Goal: Task Accomplishment & Management: Manage account settings

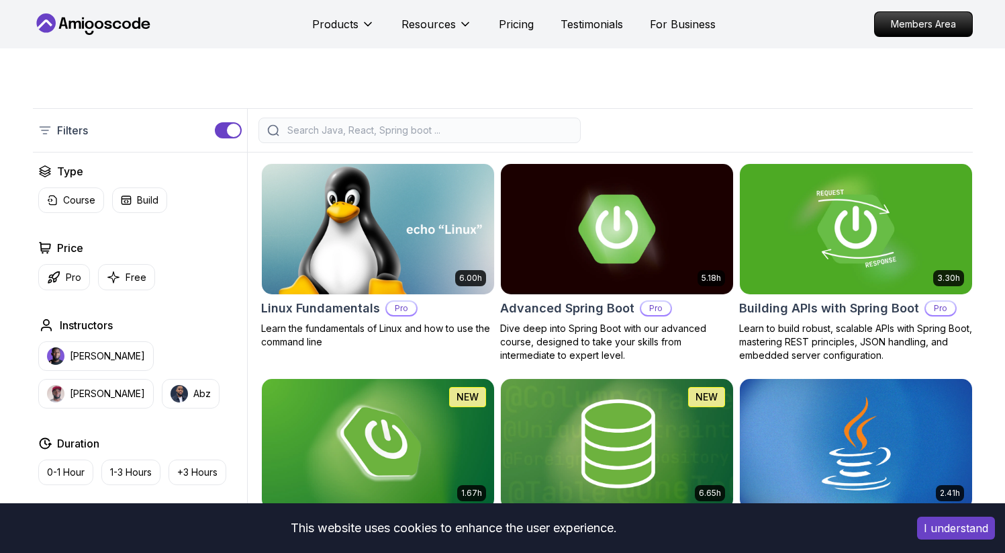
scroll to position [261, 0]
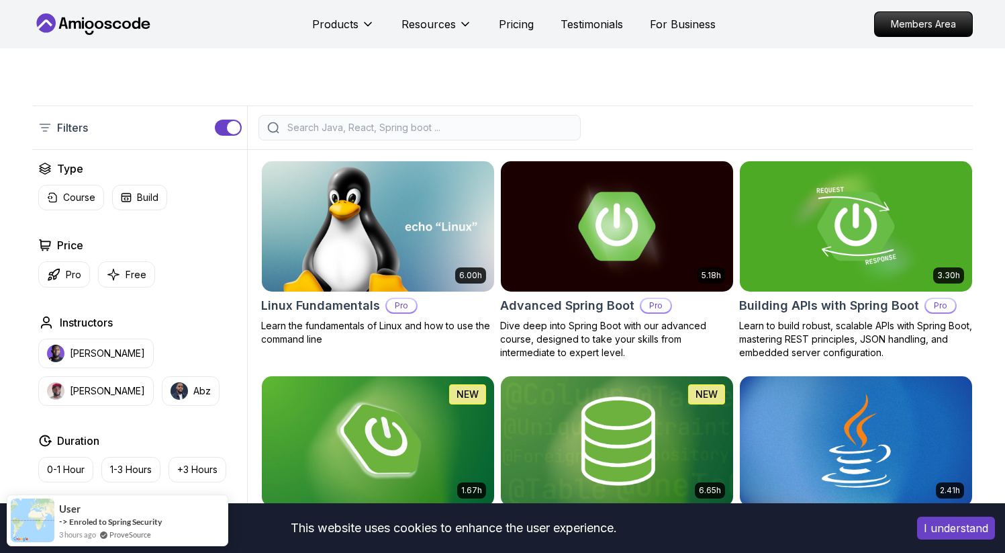
click at [968, 530] on button "I understand" at bounding box center [956, 527] width 78 height 23
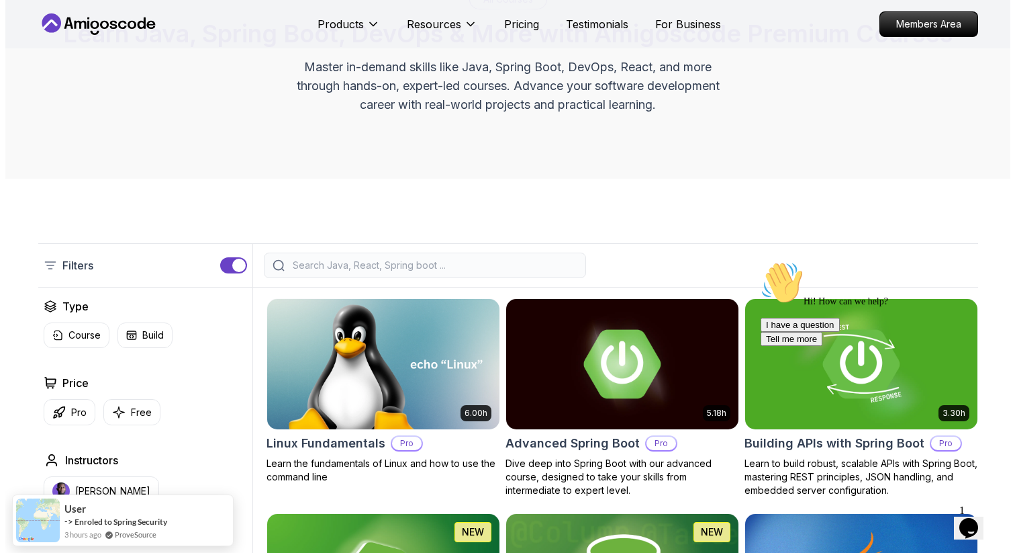
scroll to position [0, 0]
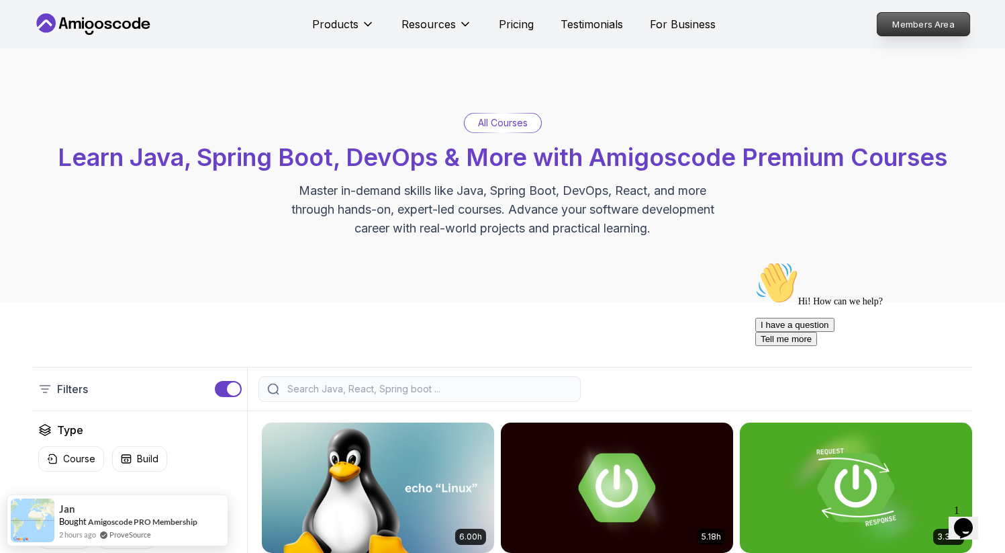
click at [910, 35] on p "Members Area" at bounding box center [923, 24] width 93 height 23
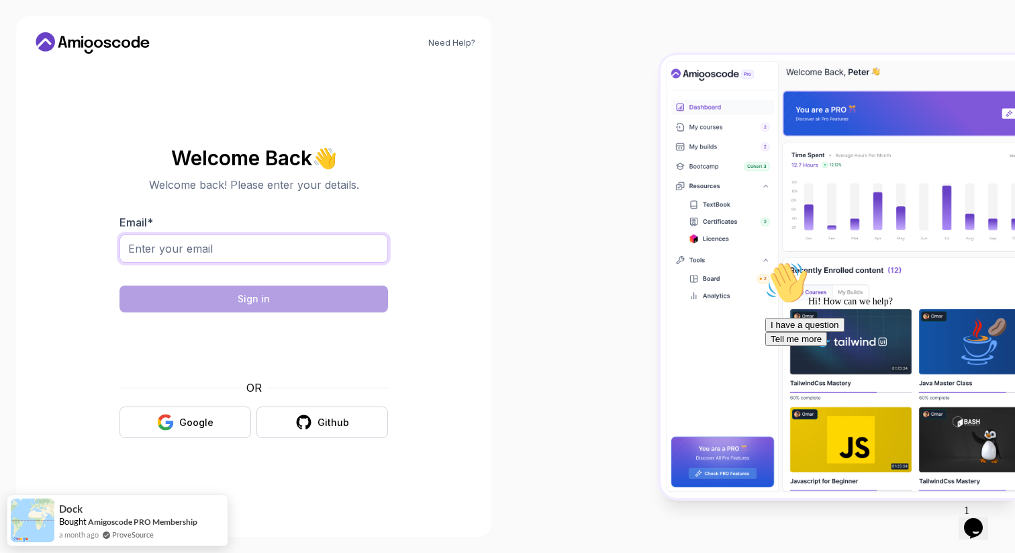
click at [250, 244] on input "Email *" at bounding box center [254, 248] width 269 height 28
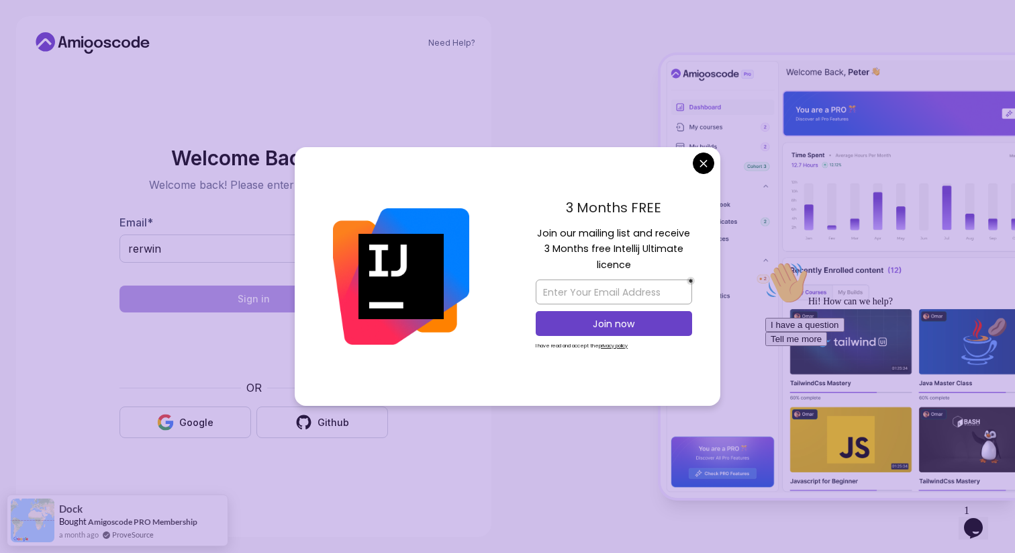
click at [690, 152] on div "3 Months FREE Join our mailing list and receive 3 Months free Intellij Ultimate…" at bounding box center [614, 276] width 213 height 259
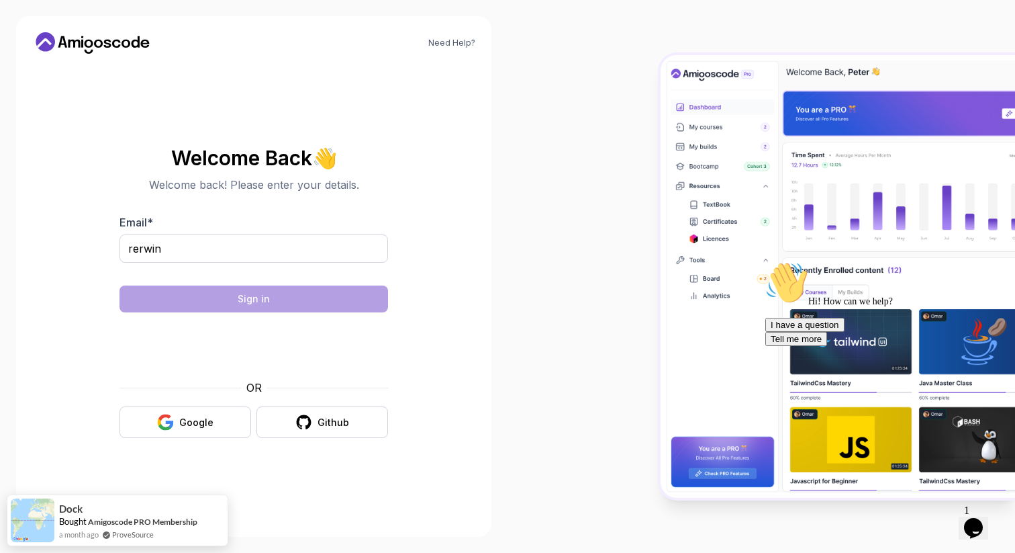
click at [696, 155] on body "Need Help? Welcome Back 👋 Welcome back! Please enter your details. Email * rerw…" at bounding box center [507, 276] width 1015 height 553
click at [231, 236] on input "rerwin" at bounding box center [254, 248] width 269 height 28
click at [226, 261] on input "rerwin" at bounding box center [254, 248] width 269 height 28
type input "rerwin684@gmail.com"
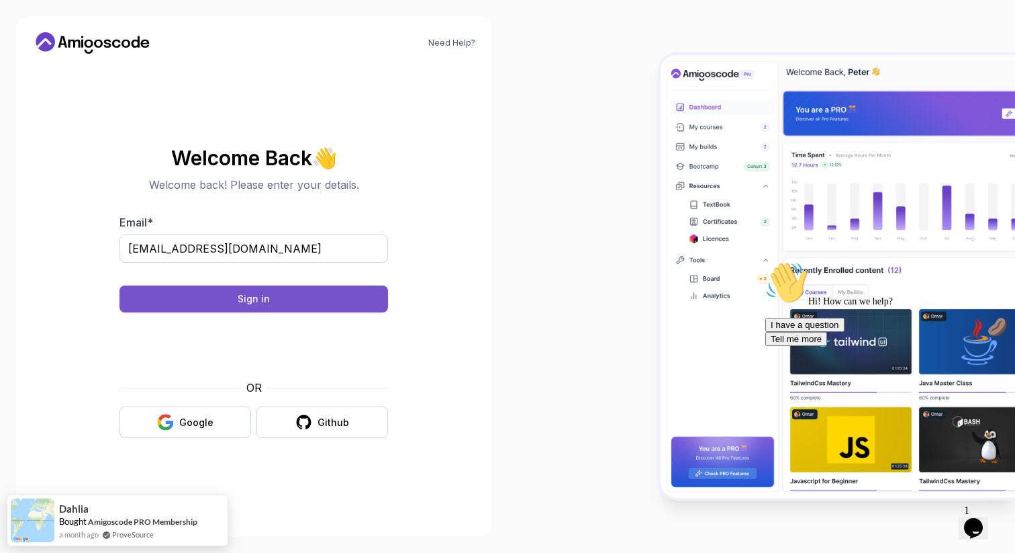
click at [300, 305] on button "Sign in" at bounding box center [254, 298] width 269 height 27
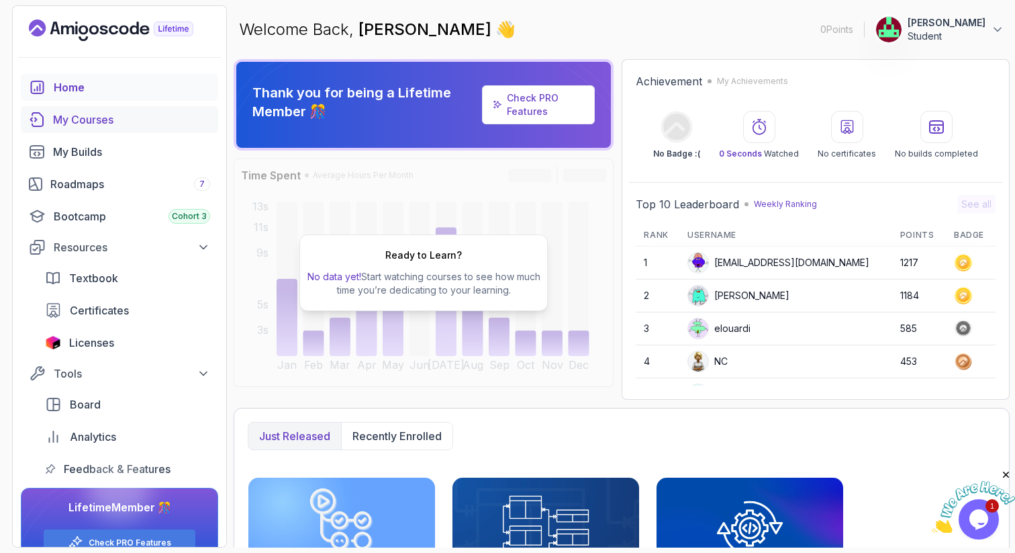
click at [82, 121] on div "My Courses" at bounding box center [131, 119] width 157 height 16
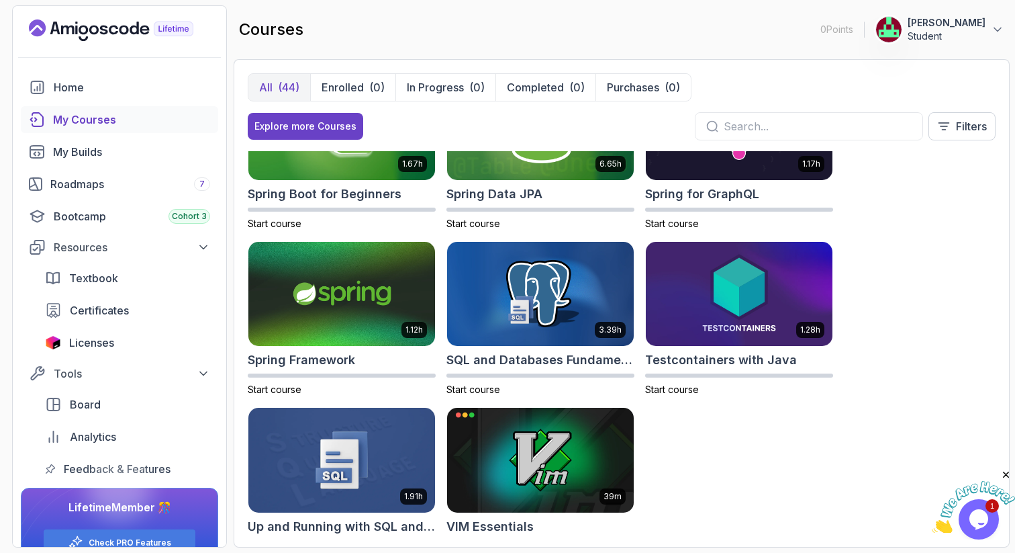
scroll to position [2063, 0]
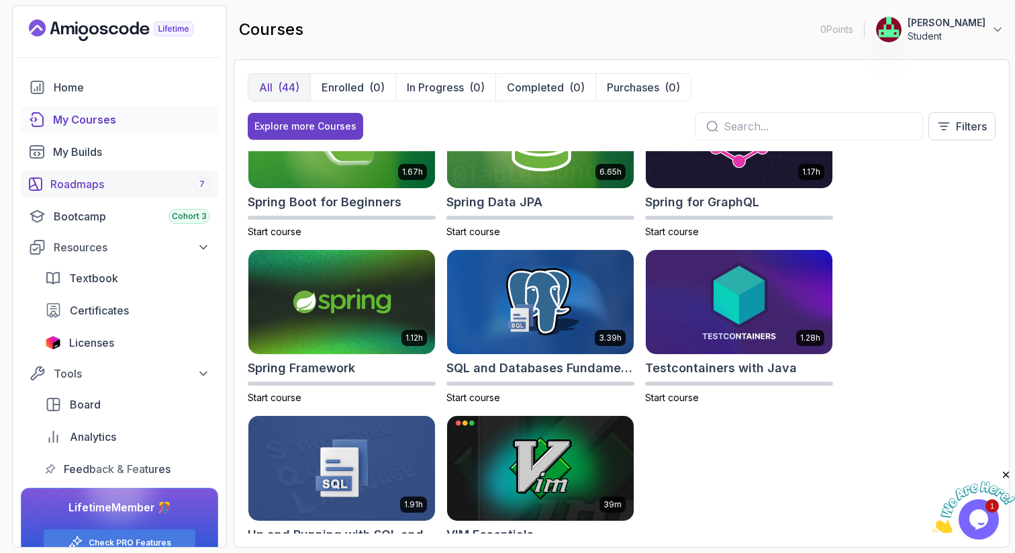
click at [81, 188] on div "Roadmaps 7" at bounding box center [130, 184] width 160 height 16
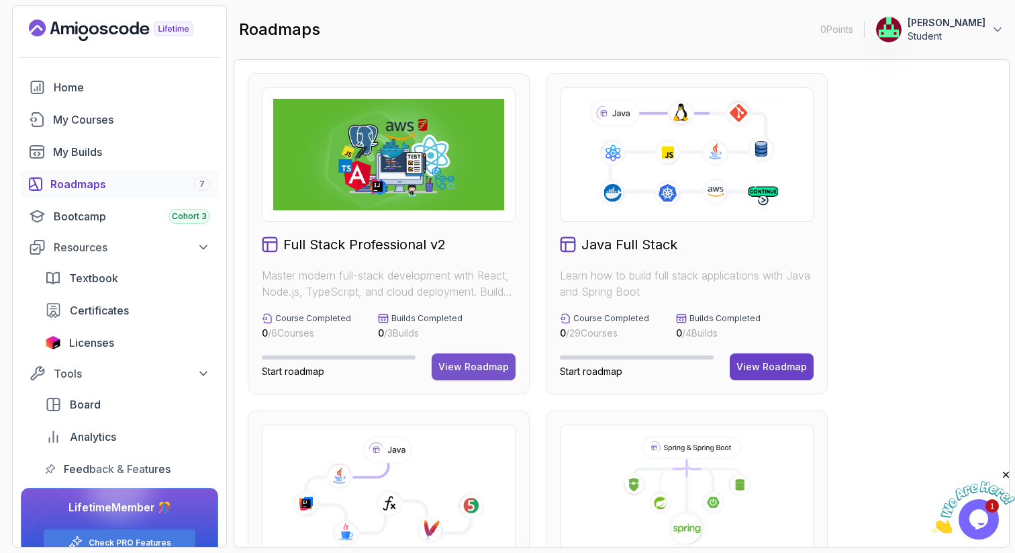
click at [458, 371] on div "View Roadmap" at bounding box center [473, 366] width 71 height 13
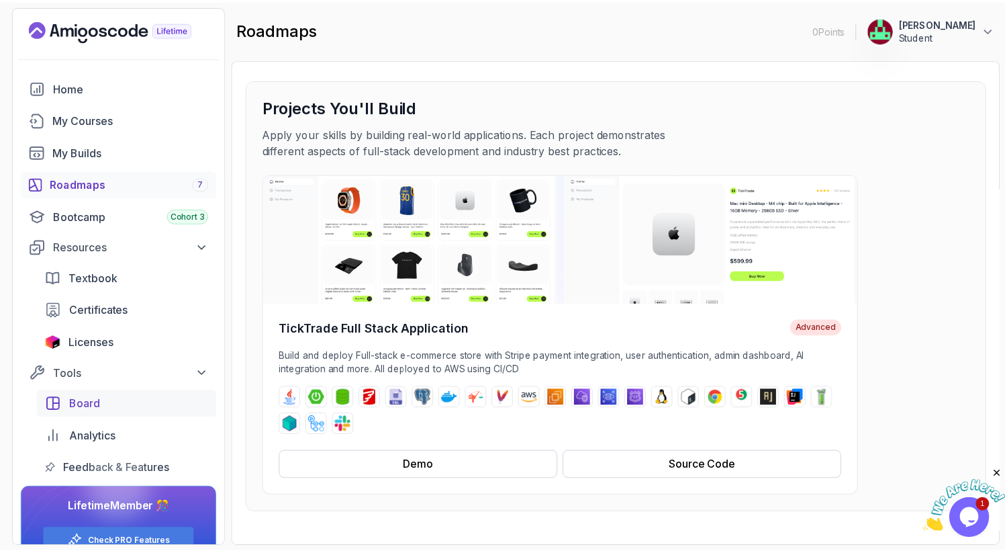
scroll to position [29, 0]
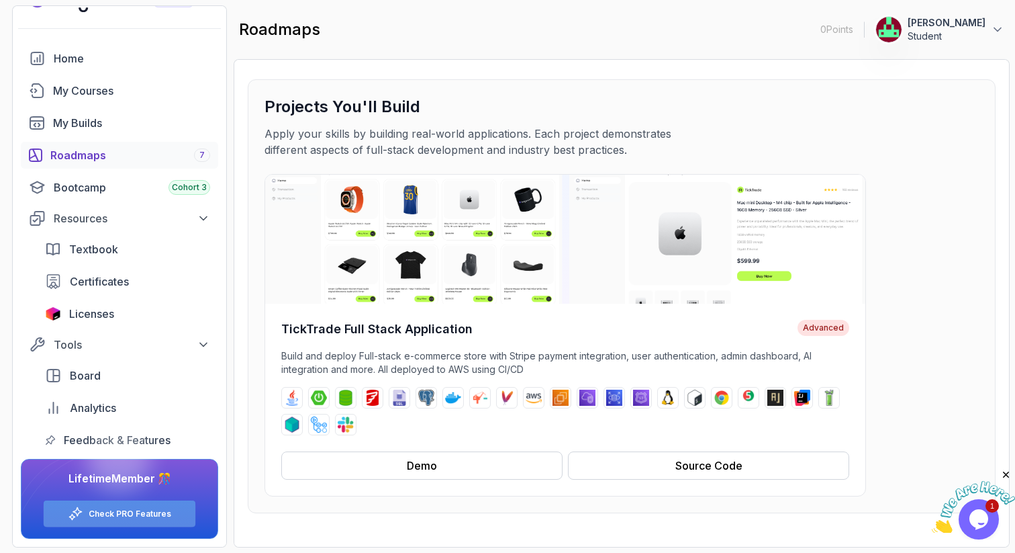
click at [102, 516] on link "Check PRO Features" at bounding box center [130, 513] width 83 height 11
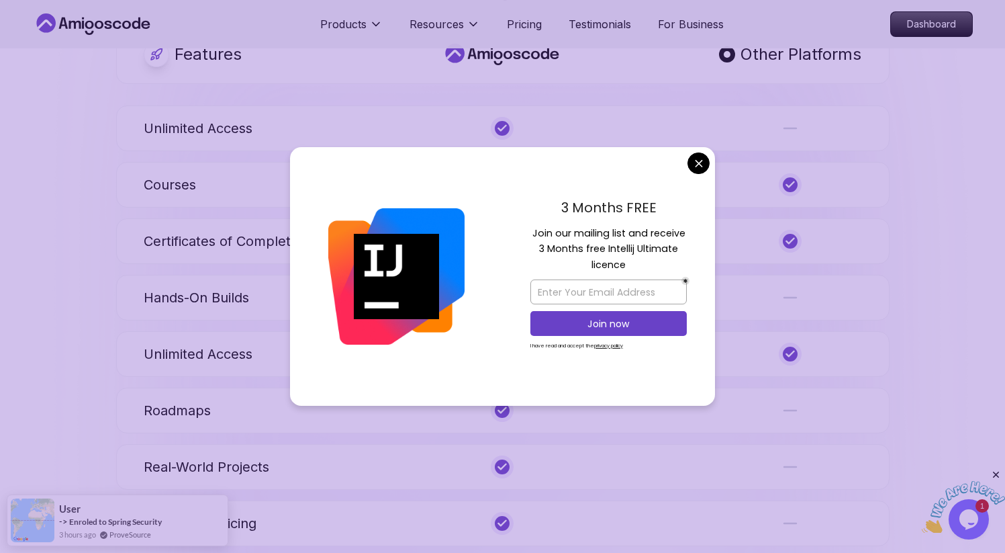
scroll to position [767, 0]
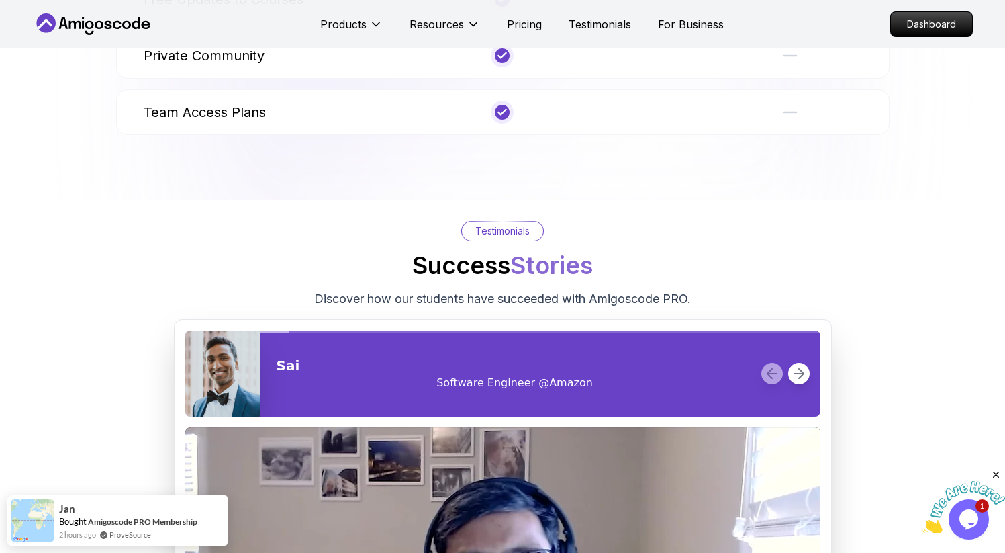
scroll to position [851, 0]
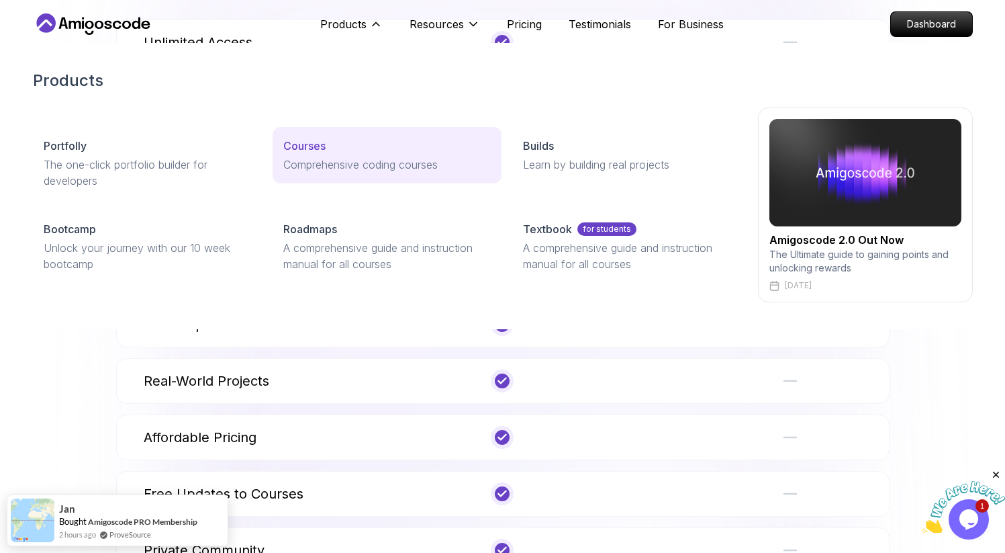
click at [290, 164] on p "Comprehensive coding courses" at bounding box center [386, 164] width 207 height 16
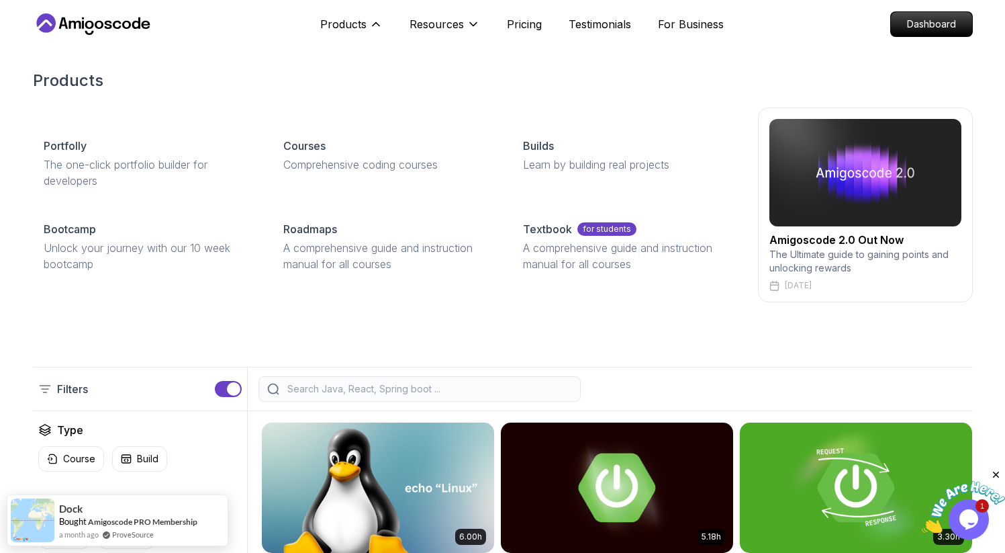
click at [802, 275] on div "Amigoscode 2.0 Out Now The Ultimate guide to gaining points and unlocking rewar…" at bounding box center [865, 204] width 215 height 195
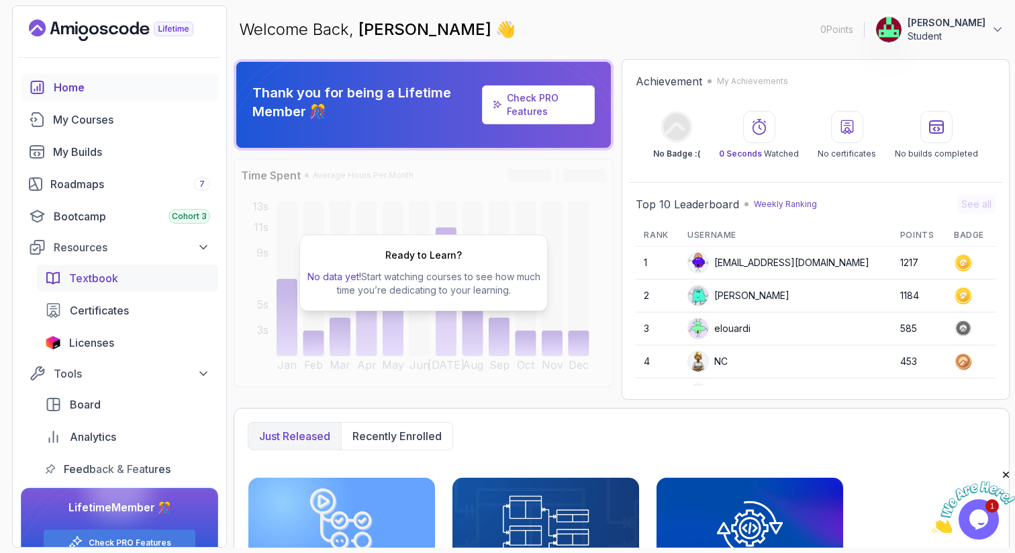
scroll to position [29, 0]
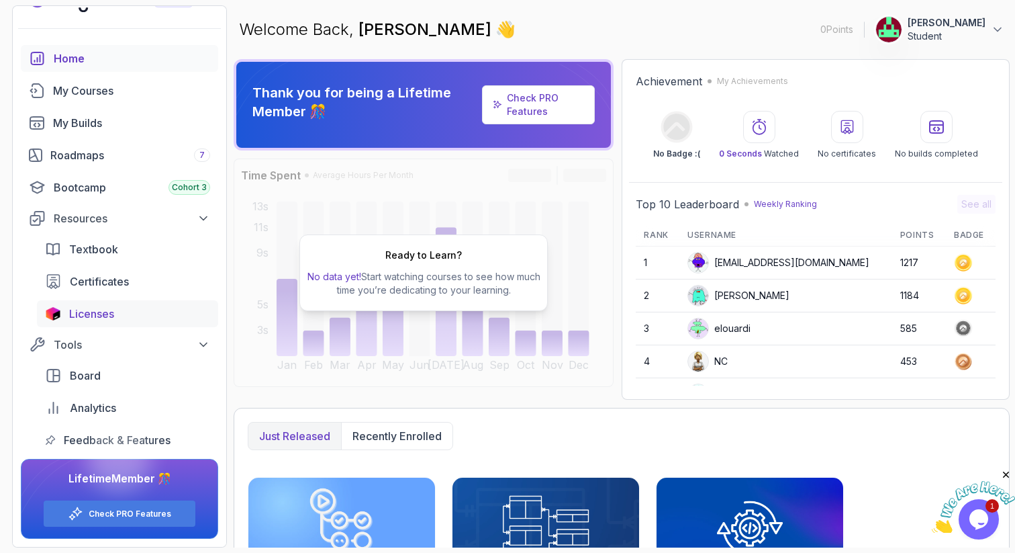
click at [79, 305] on link "Licenses" at bounding box center [127, 313] width 181 height 27
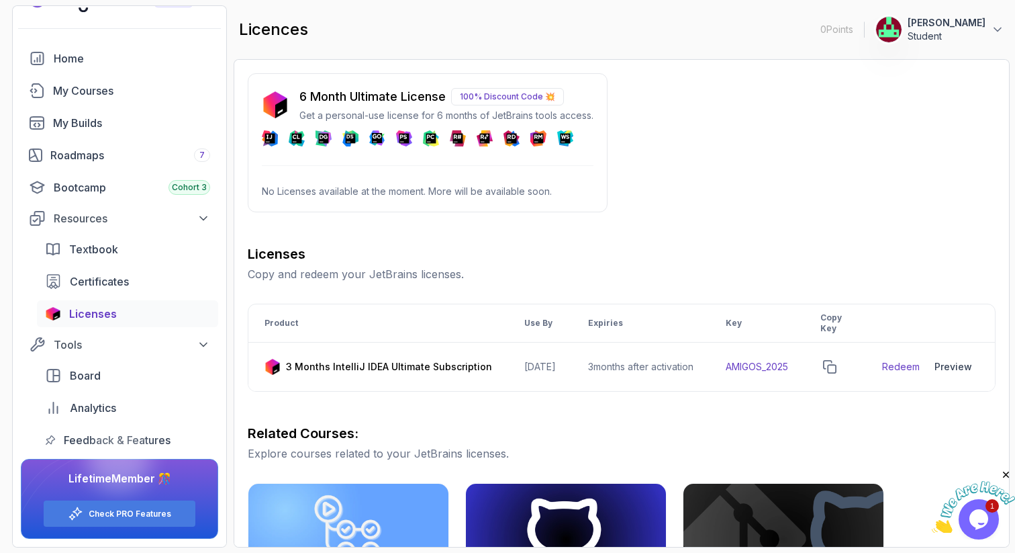
click at [477, 115] on p "Get a personal-use license for 6 months of JetBrains tools access." at bounding box center [446, 115] width 294 height 13
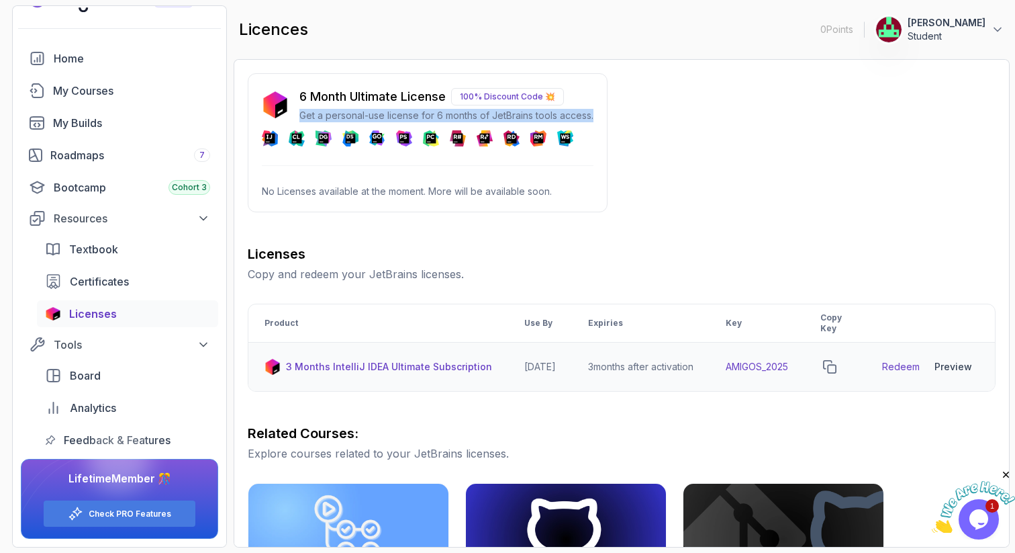
drag, startPoint x: 825, startPoint y: 365, endPoint x: 712, endPoint y: 365, distance: 112.8
click at [712, 365] on tr "3 Months IntelliJ IDEA Ultimate Subscription [DATE] 3 months after activation A…" at bounding box center [621, 366] width 747 height 49
